Goal: Task Accomplishment & Management: Use online tool/utility

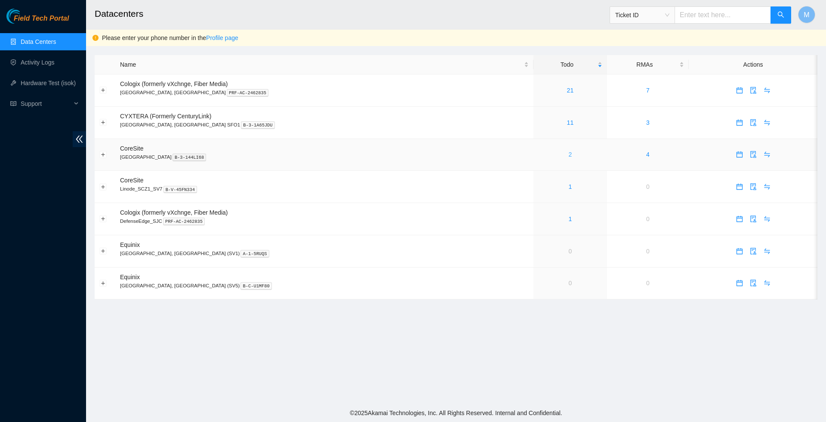
click at [569, 158] on link "2" at bounding box center [570, 154] width 3 height 7
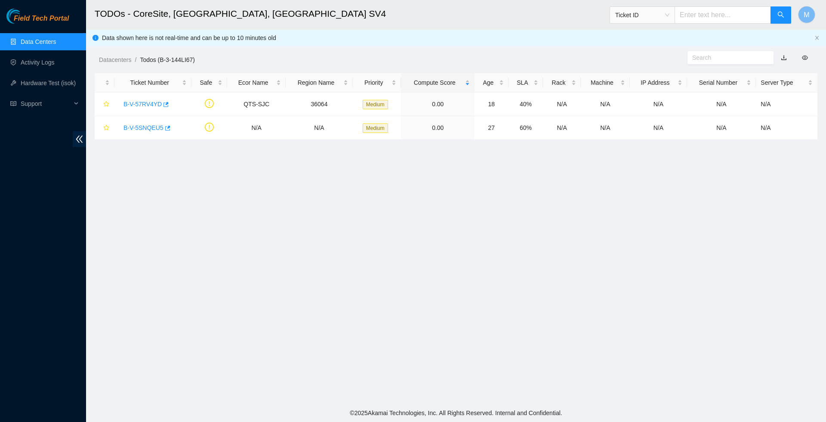
click at [46, 40] on link "Data Centers" at bounding box center [38, 41] width 35 height 7
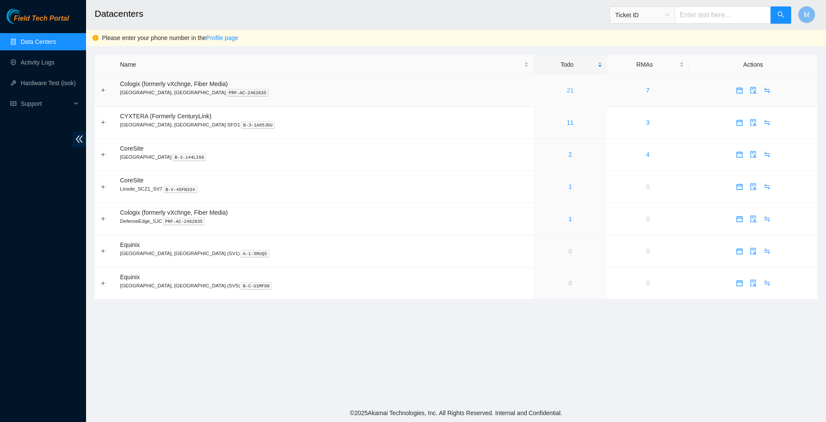
click at [567, 90] on link "21" at bounding box center [570, 90] width 7 height 7
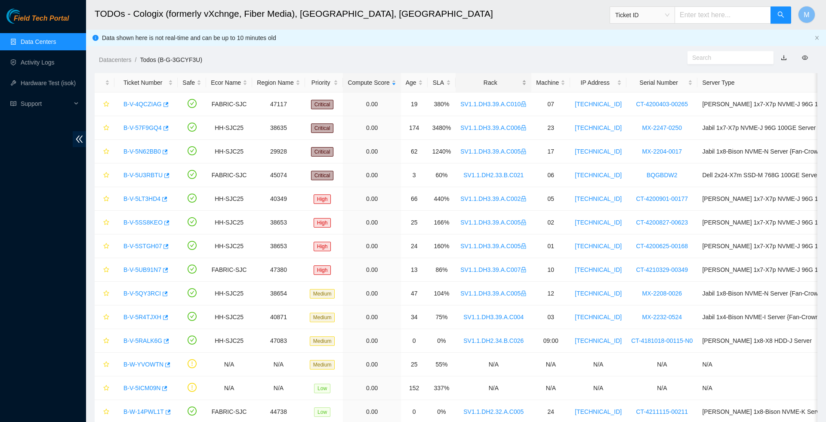
click at [527, 81] on div "Rack" at bounding box center [493, 82] width 66 height 9
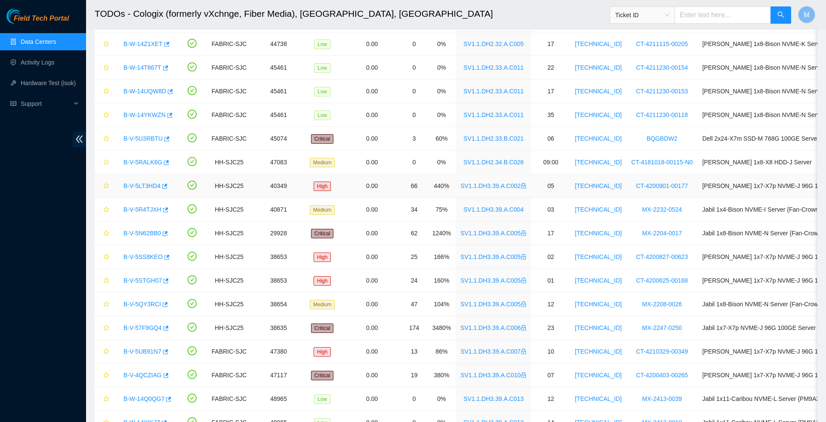
scroll to position [129, 0]
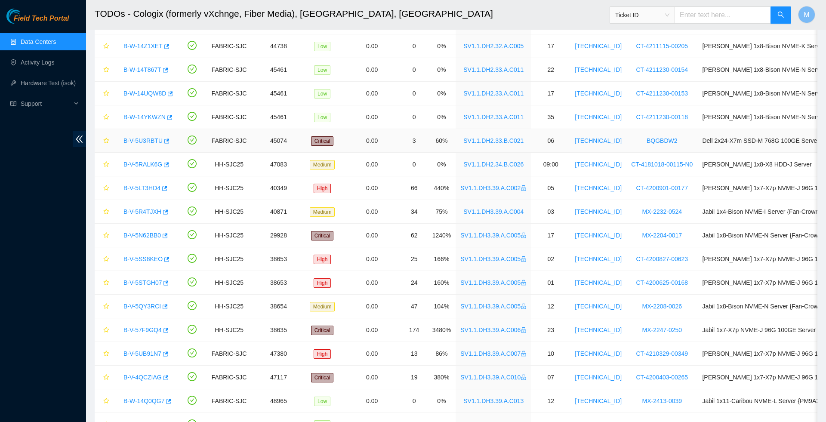
click at [146, 142] on link "B-V-5U3RBTU" at bounding box center [142, 140] width 39 height 7
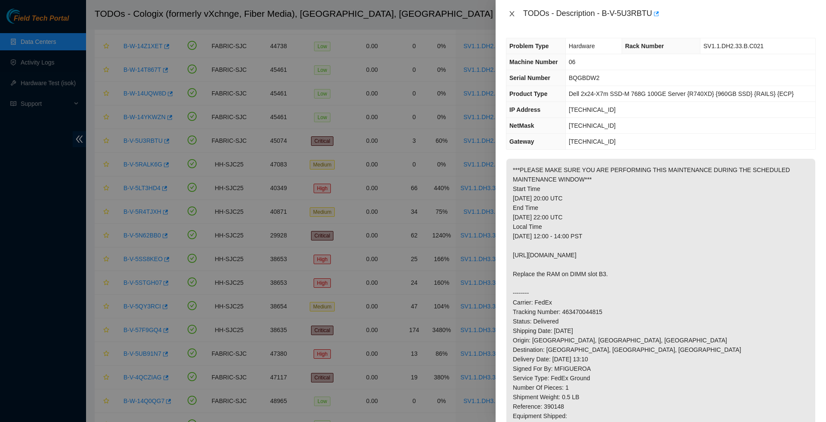
click at [512, 15] on icon "close" at bounding box center [512, 13] width 7 height 7
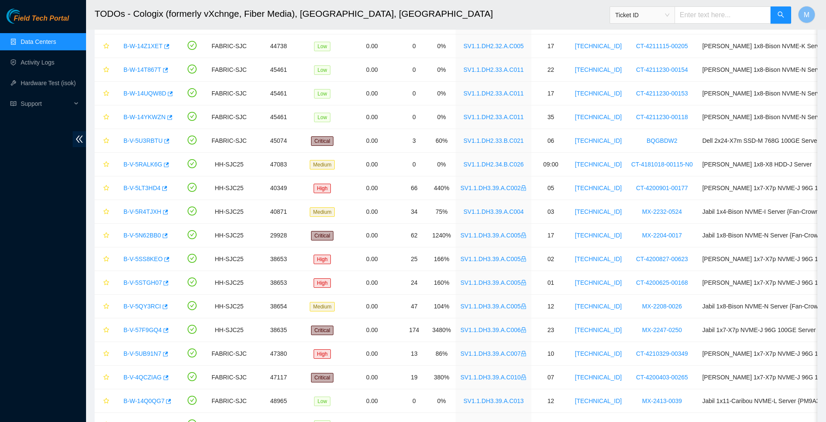
click at [42, 43] on link "Data Centers" at bounding box center [38, 41] width 35 height 7
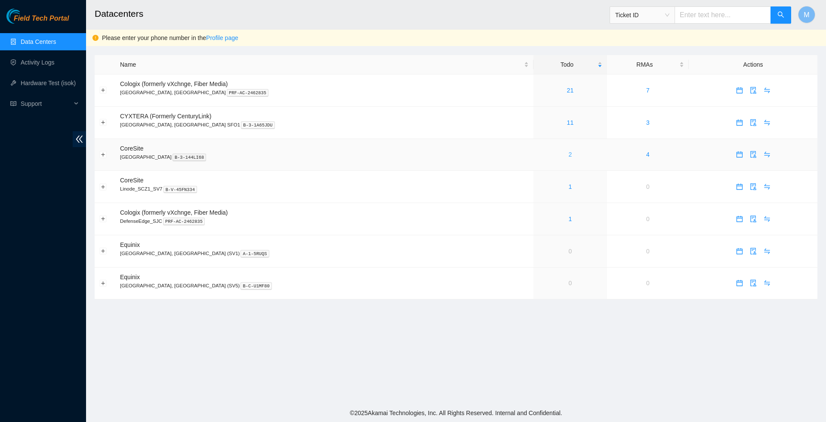
click at [569, 157] on link "2" at bounding box center [570, 154] width 3 height 7
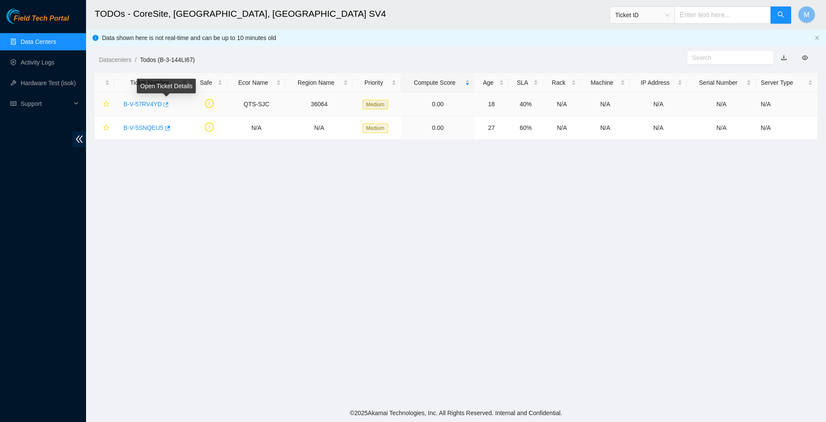
click at [169, 104] on icon "button" at bounding box center [166, 104] width 5 height 5
click at [170, 130] on icon "button" at bounding box center [167, 128] width 6 height 6
click at [48, 42] on link "Data Centers" at bounding box center [38, 41] width 35 height 7
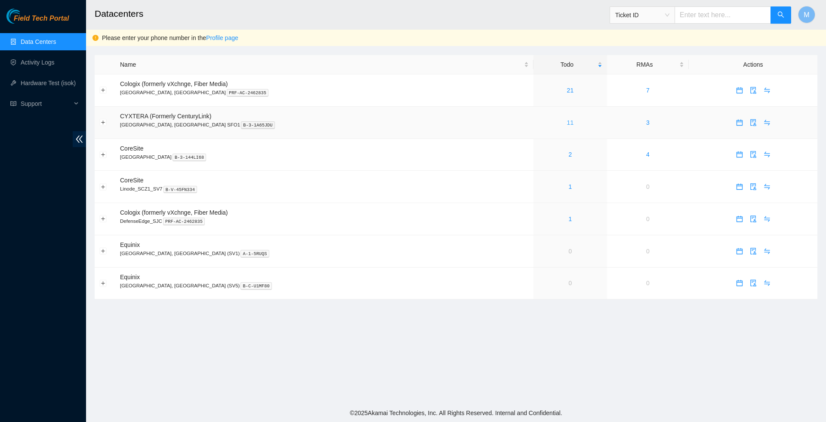
click at [567, 121] on link "11" at bounding box center [570, 122] width 7 height 7
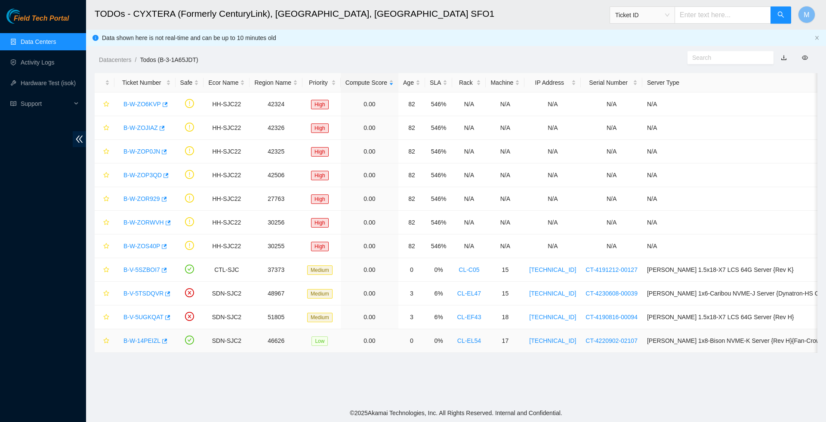
click at [146, 343] on link "B-W-14PEIZL" at bounding box center [141, 340] width 37 height 7
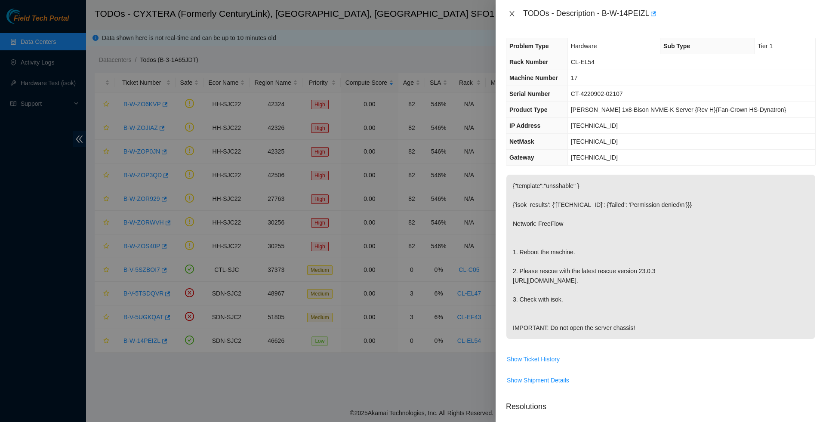
click at [512, 15] on icon "close" at bounding box center [512, 13] width 7 height 7
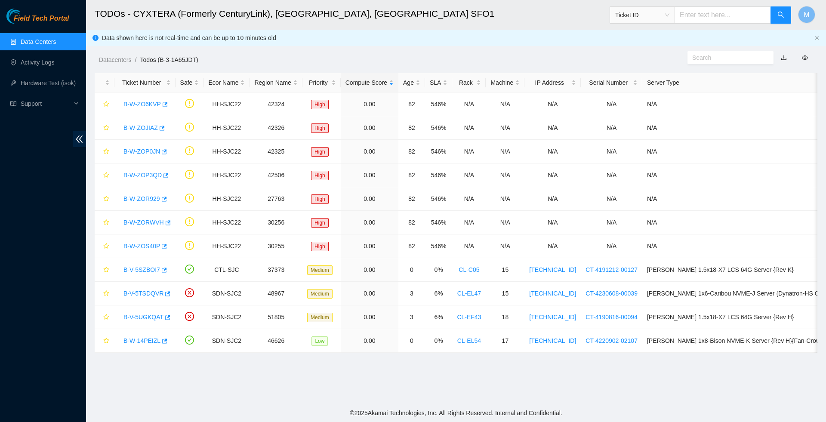
click at [40, 43] on link "Data Centers" at bounding box center [38, 41] width 35 height 7
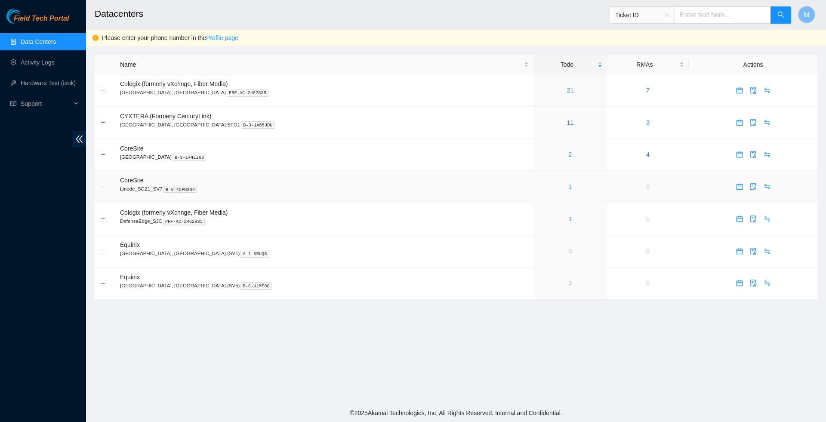
click at [569, 190] on link "1" at bounding box center [570, 186] width 3 height 7
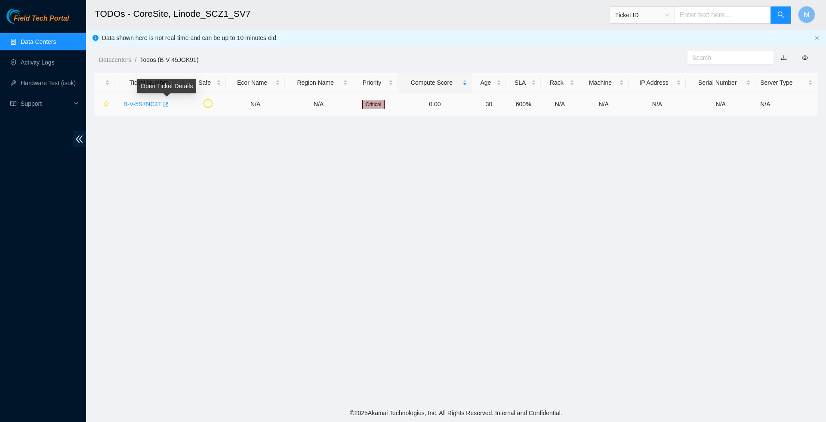
click at [169, 106] on icon "button" at bounding box center [166, 104] width 5 height 5
click at [50, 41] on link "Data Centers" at bounding box center [38, 41] width 35 height 7
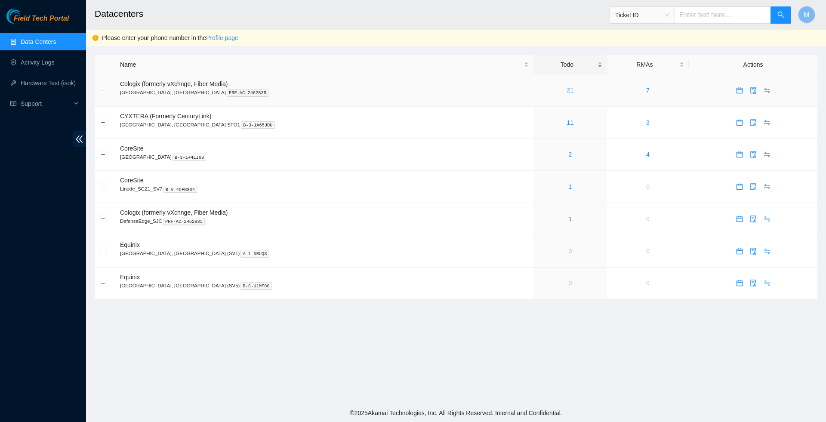
click at [567, 92] on link "21" at bounding box center [570, 90] width 7 height 7
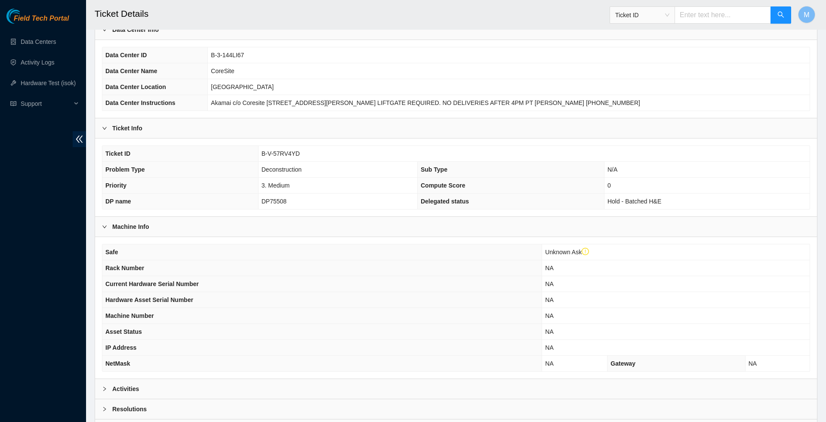
scroll to position [129, 0]
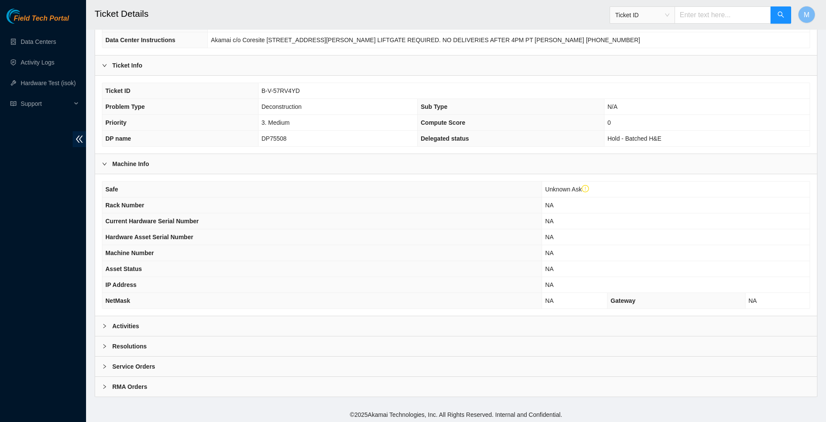
click at [105, 329] on icon "right" at bounding box center [104, 326] width 5 height 5
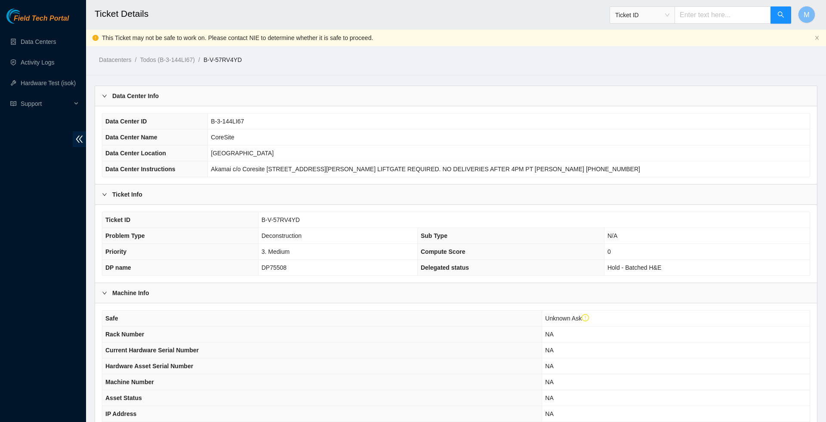
scroll to position [0, 0]
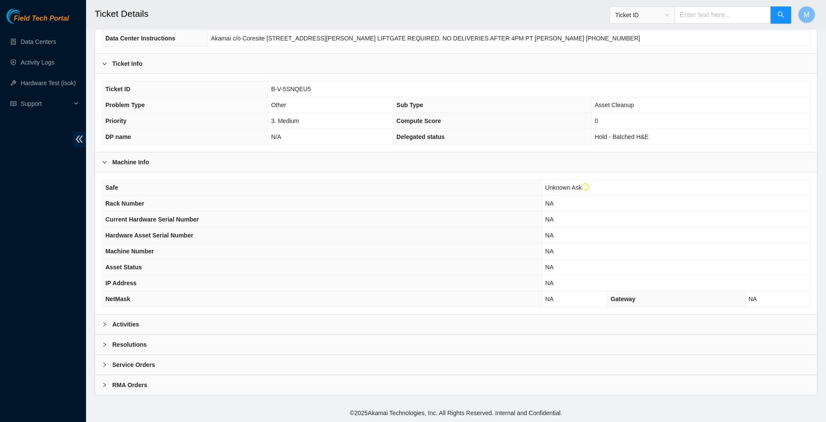
scroll to position [143, 0]
click at [103, 326] on div at bounding box center [107, 324] width 10 height 9
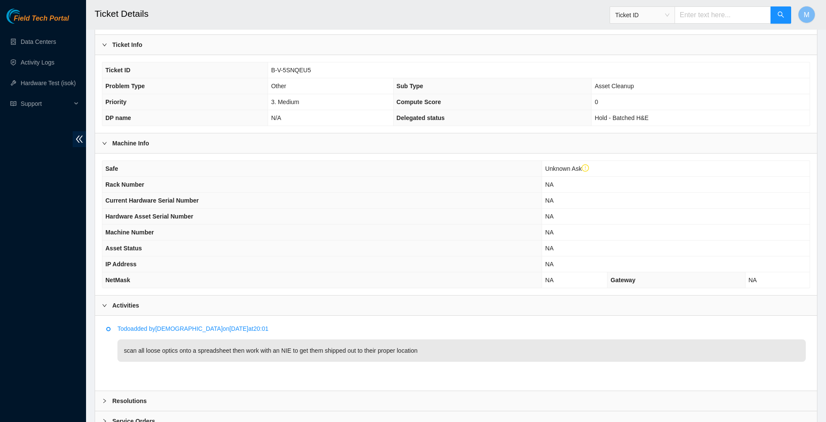
scroll to position [151, 0]
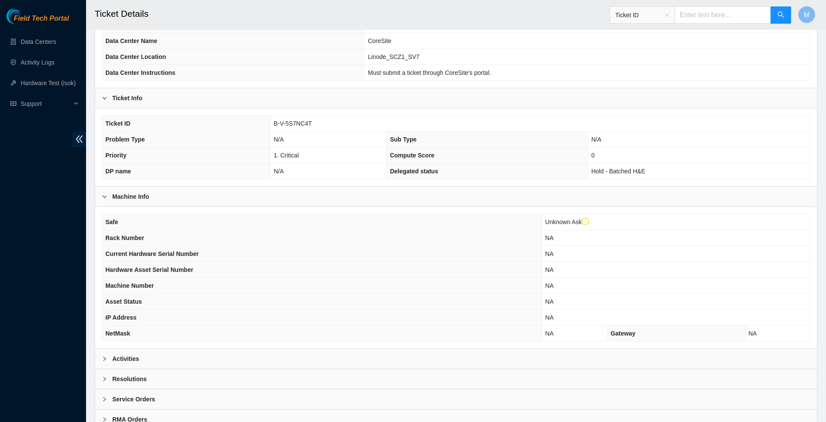
scroll to position [110, 0]
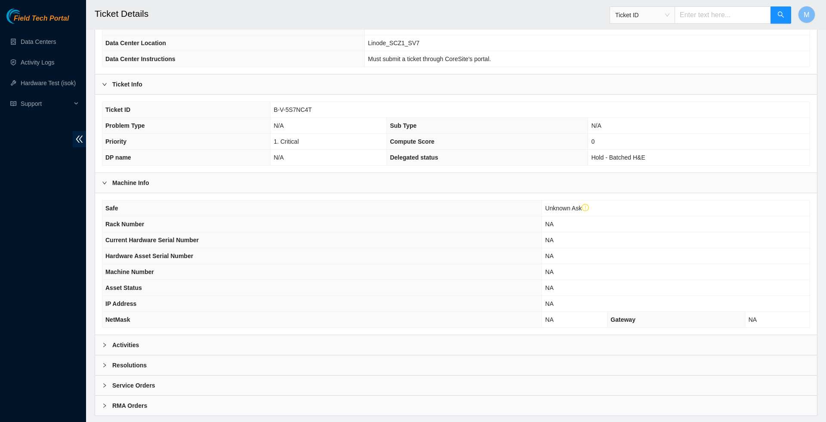
click at [102, 348] on icon "right" at bounding box center [104, 345] width 5 height 5
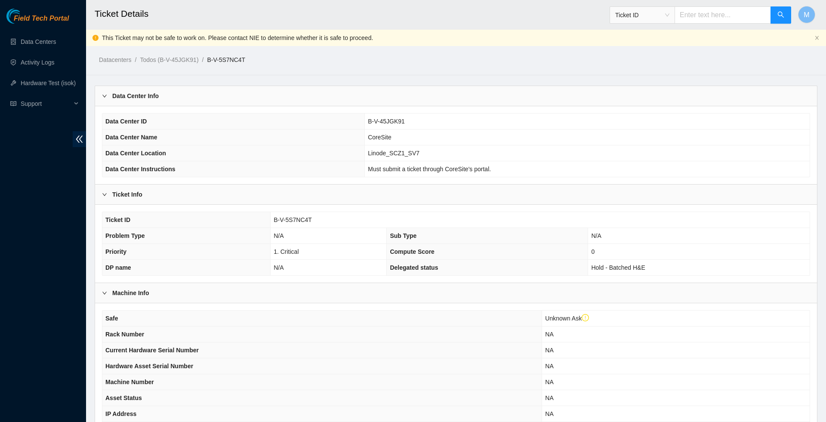
scroll to position [0, 0]
